Goal: Task Accomplishment & Management: Manage account settings

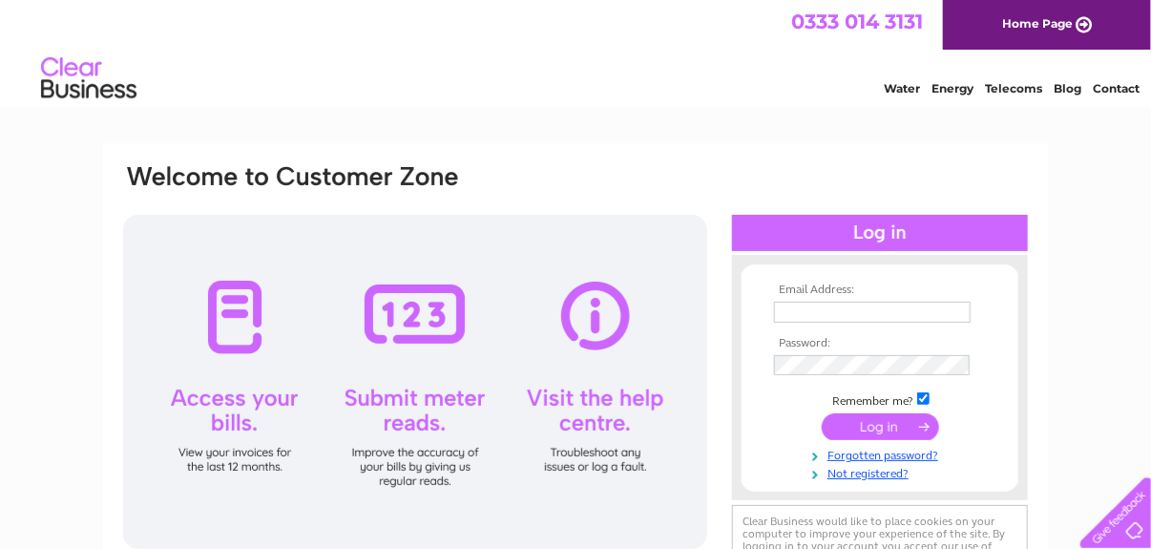
type input "christine.beautybar@gmail.com"
click at [890, 435] on input "submit" at bounding box center [880, 426] width 117 height 27
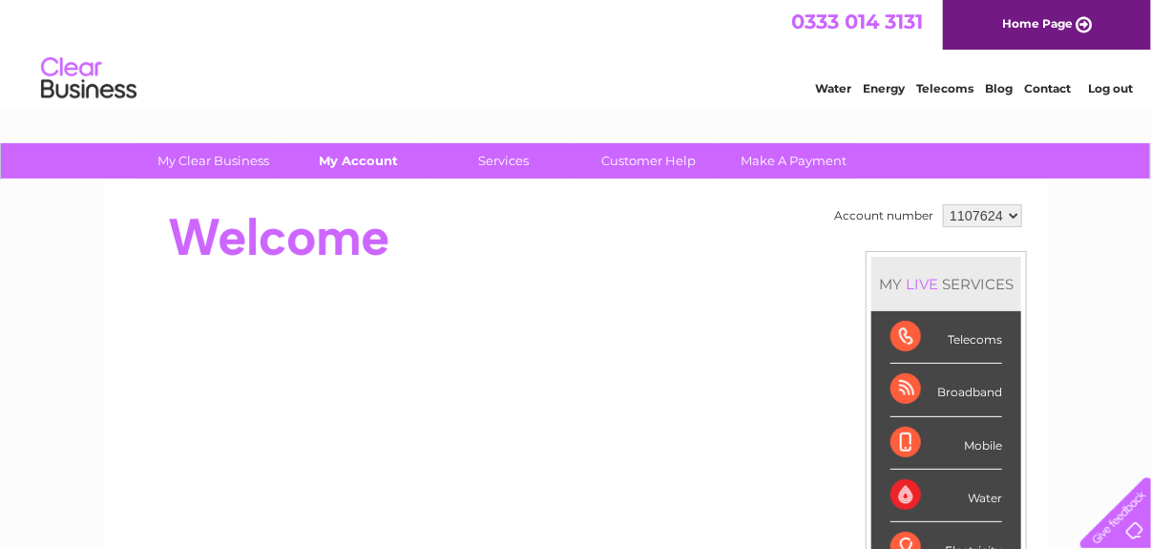
click at [362, 170] on link "My Account" at bounding box center [360, 160] width 158 height 35
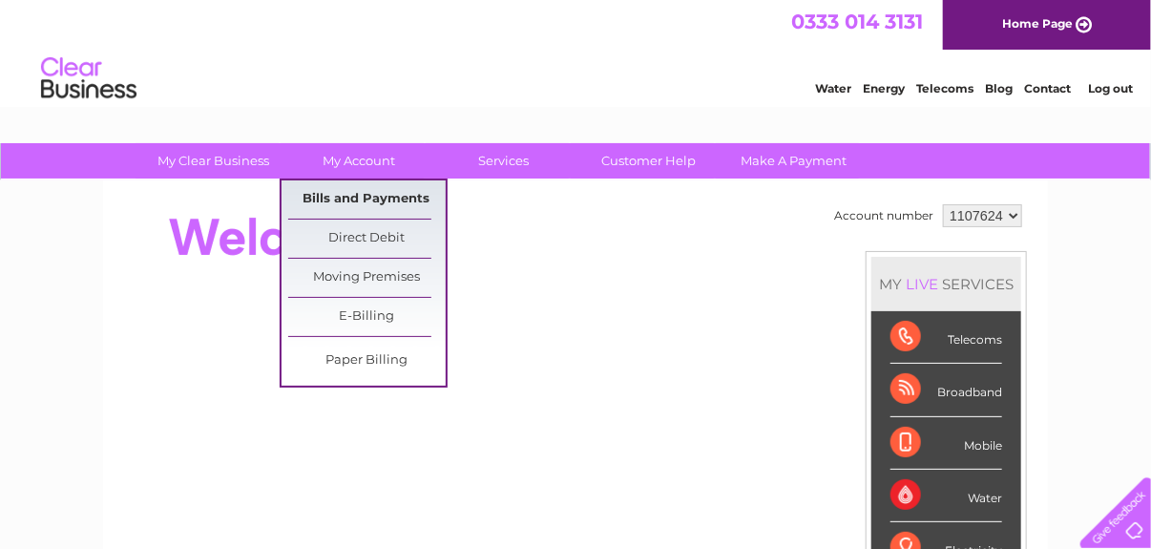
click at [390, 202] on link "Bills and Payments" at bounding box center [367, 199] width 158 height 38
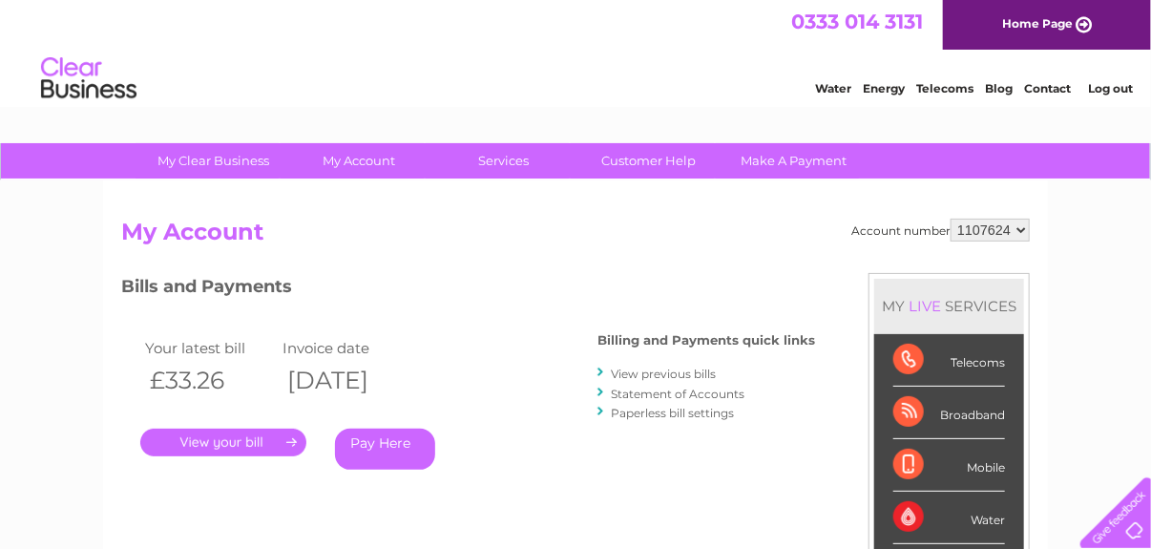
click at [1010, 231] on select "1107624 1127676" at bounding box center [990, 230] width 79 height 23
select select "1127676"
click at [954, 219] on select "1107624 1127676" at bounding box center [990, 230] width 79 height 23
click at [680, 376] on link "View previous bills" at bounding box center [663, 374] width 105 height 14
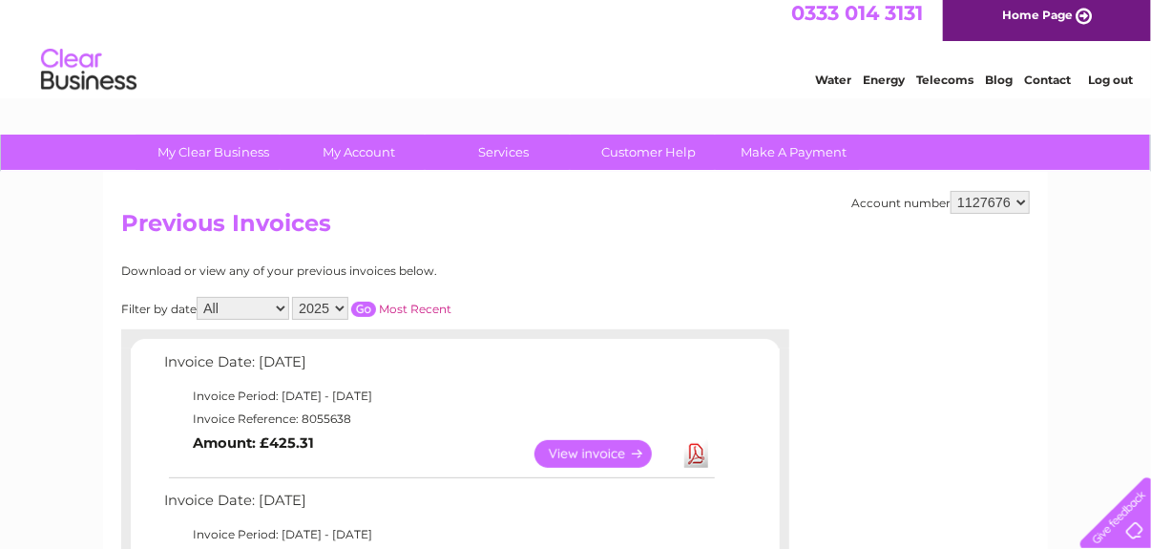
scroll to position [10, 0]
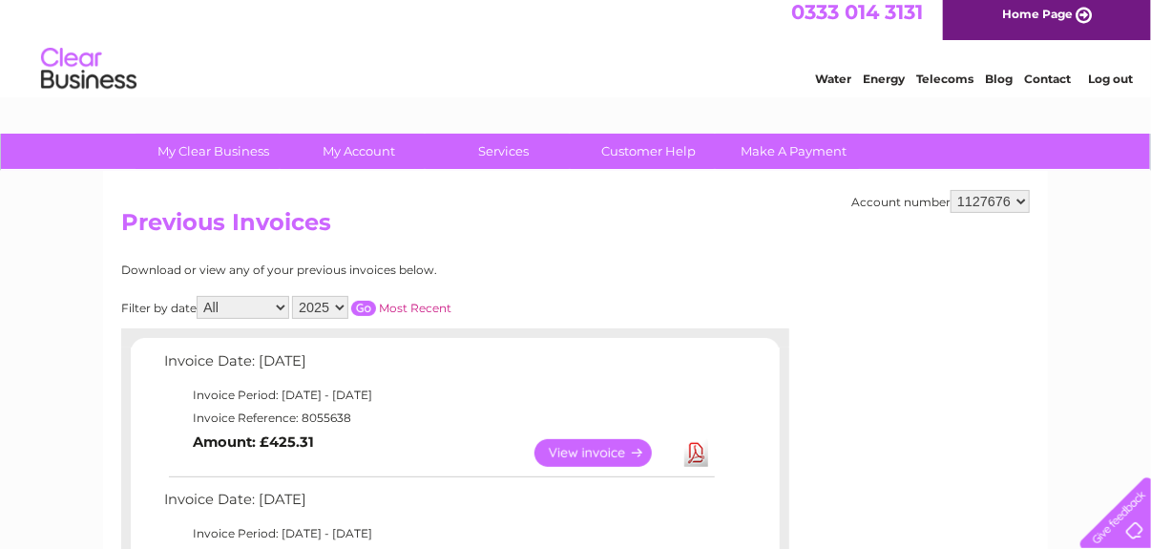
click at [581, 456] on link "View" at bounding box center [605, 453] width 140 height 28
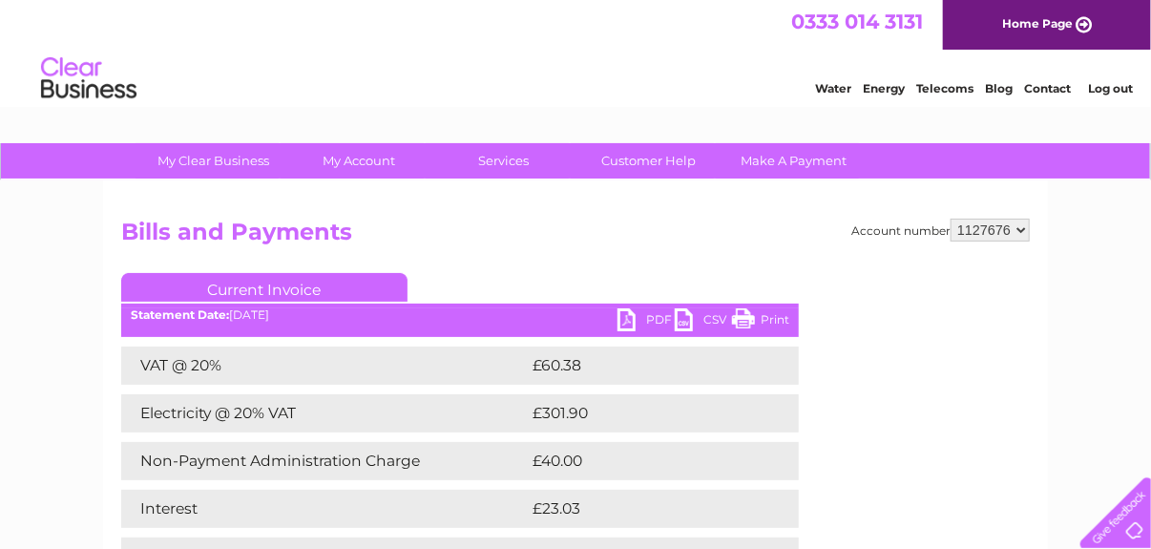
click at [641, 322] on link "PDF" at bounding box center [646, 322] width 57 height 28
